Goal: Information Seeking & Learning: Understand process/instructions

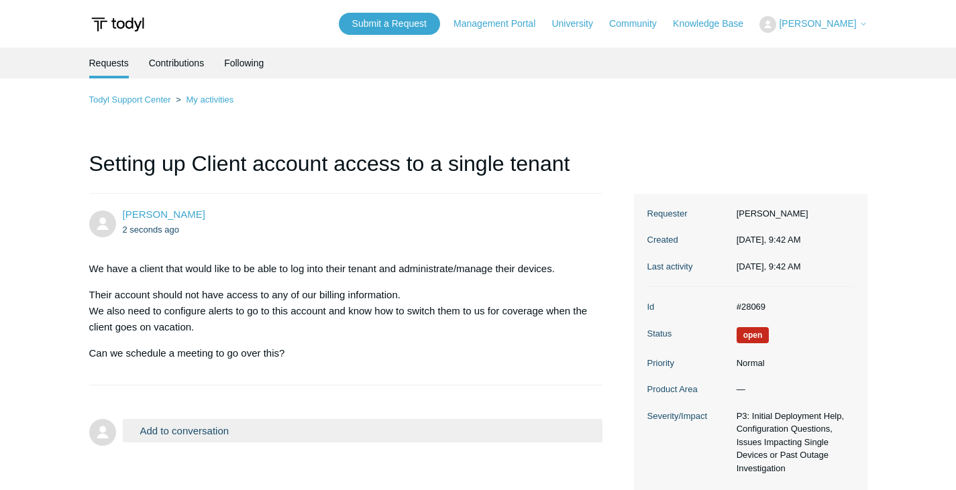
click at [284, 211] on div "Alex Montoya 2 seconds ago" at bounding box center [356, 222] width 467 height 30
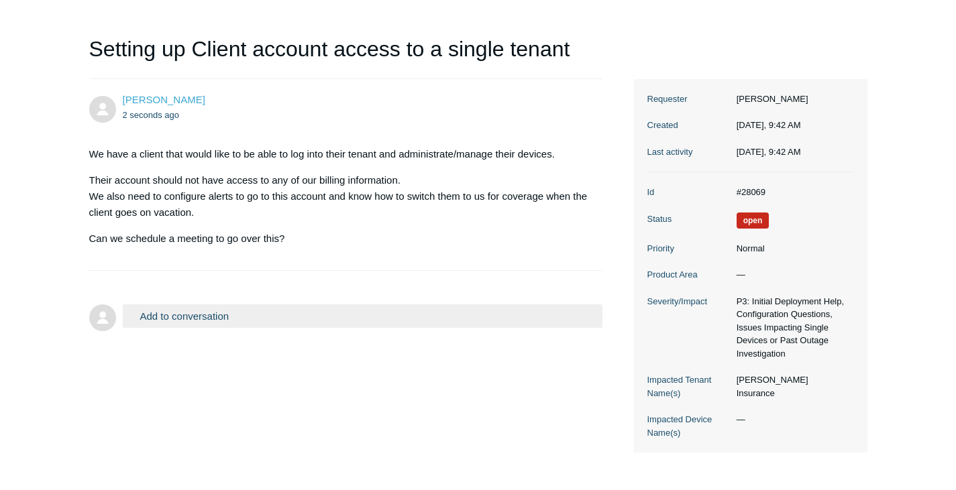
scroll to position [134, 0]
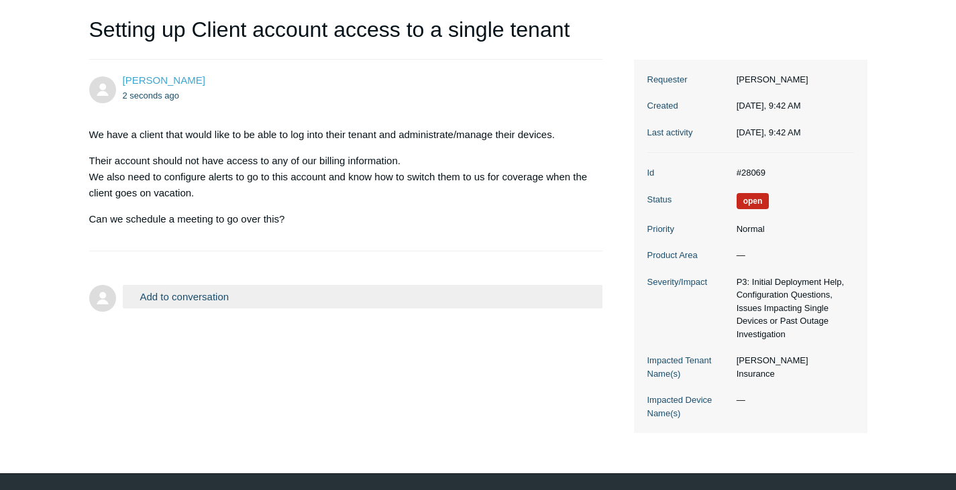
click at [347, 222] on p "Can we schedule a meeting to go over this?" at bounding box center [339, 219] width 500 height 16
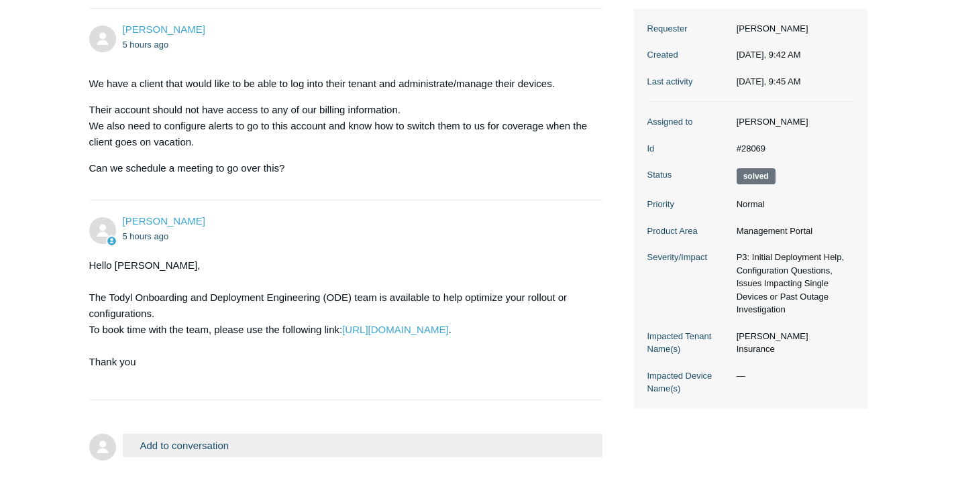
scroll to position [252, 0]
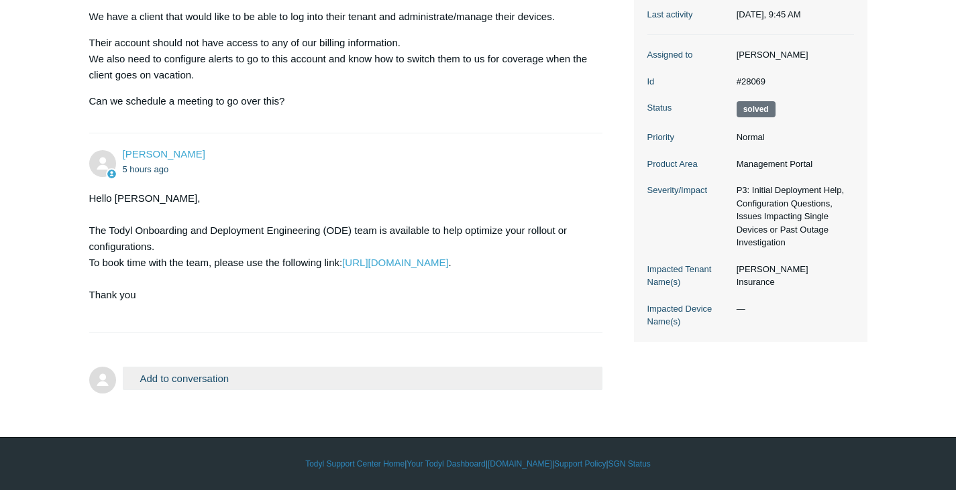
click at [332, 300] on div "Hello [PERSON_NAME], The Todyl Onboarding and Deployment Engineering (ODE) team…" at bounding box center [339, 254] width 500 height 129
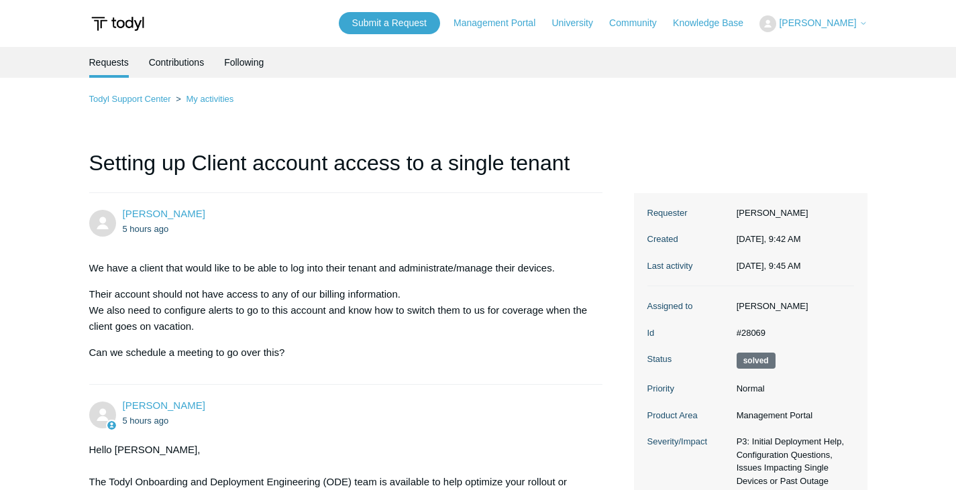
scroll to position [0, 0]
drag, startPoint x: 772, startPoint y: 331, endPoint x: 728, endPoint y: 332, distance: 44.3
click at [728, 332] on dl "Assigned to [PERSON_NAME] Id #28069 Status Solved Priority Normal Product Area …" at bounding box center [750, 440] width 207 height 307
copy dl "#28069"
